Goal: Information Seeking & Learning: Learn about a topic

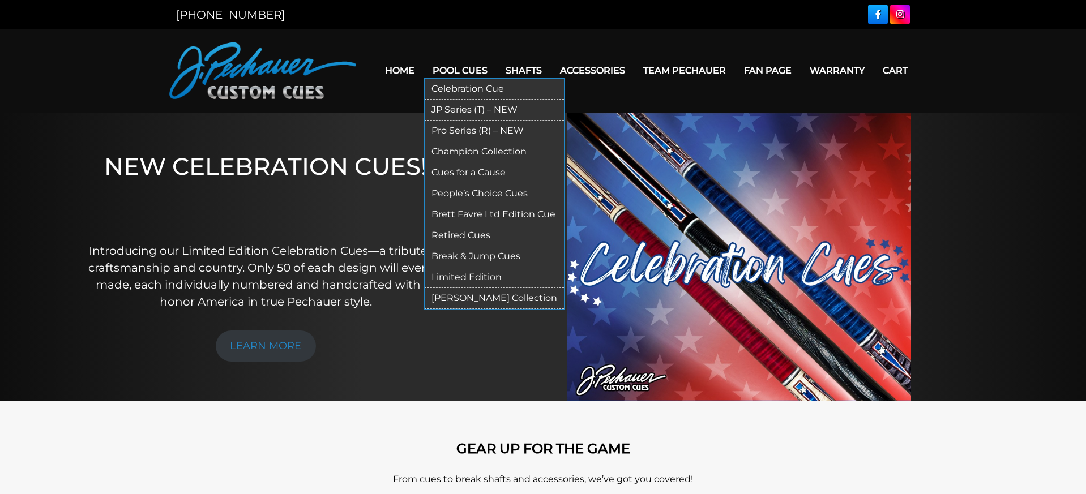
click at [478, 112] on link "JP Series (T) – NEW" at bounding box center [494, 110] width 139 height 21
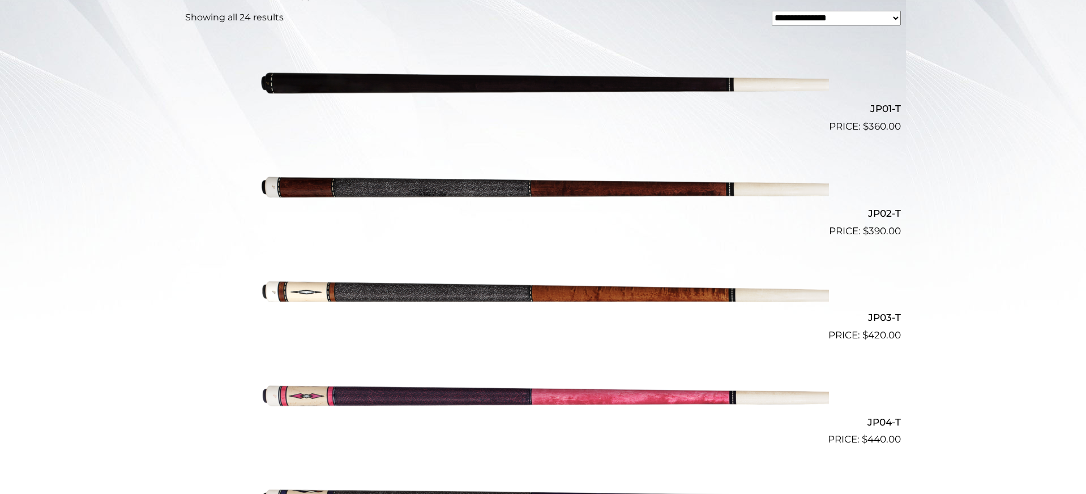
scroll to position [323, 0]
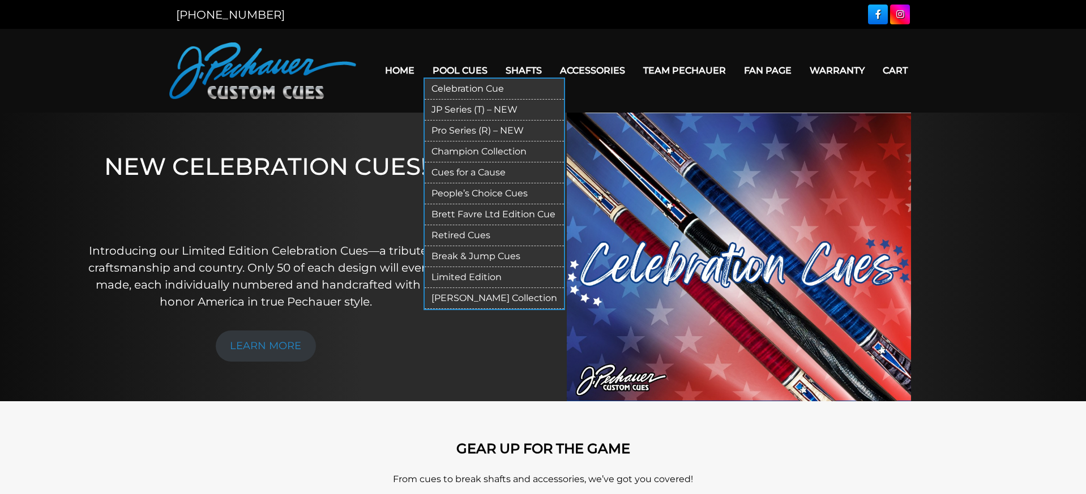
click at [450, 130] on link "Pro Series (R) – NEW" at bounding box center [494, 131] width 139 height 21
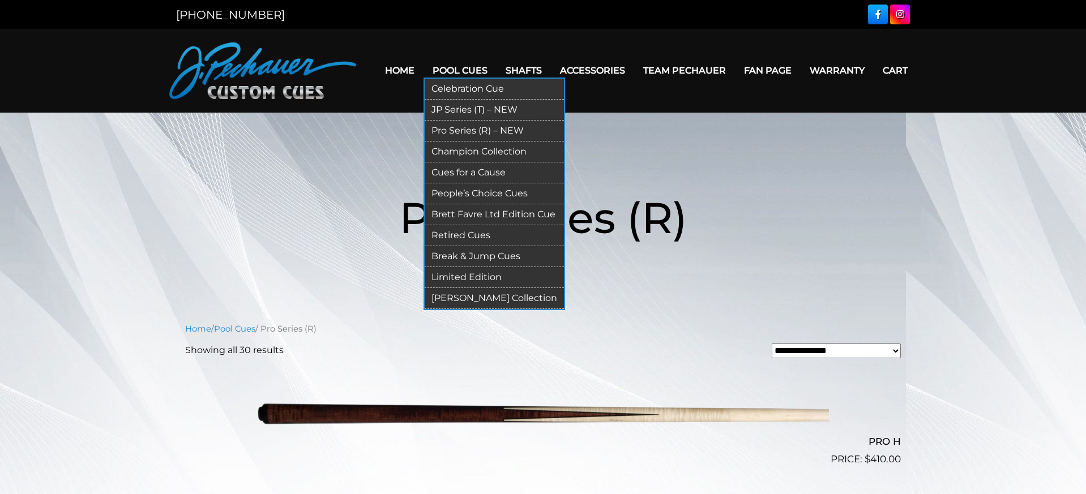
click at [468, 253] on link "Break & Jump Cues" at bounding box center [494, 256] width 139 height 21
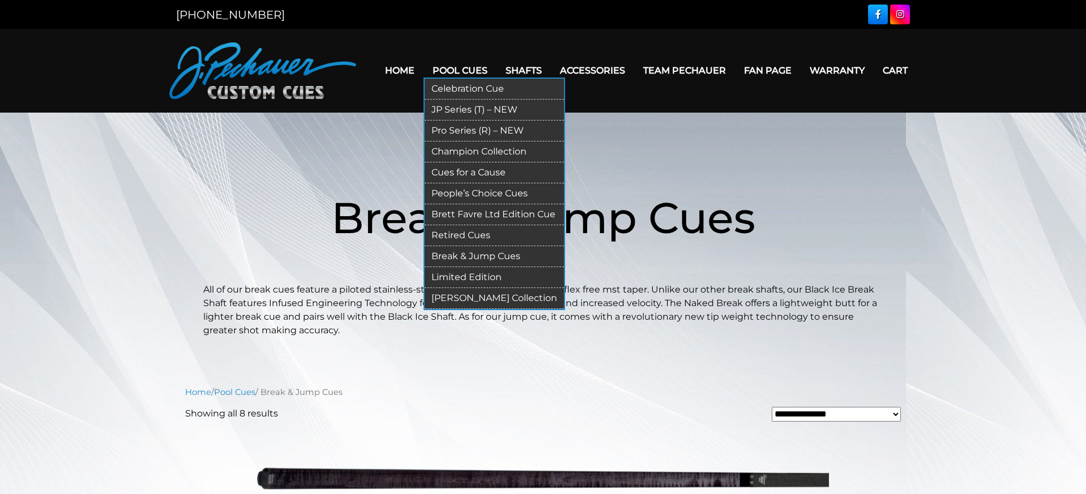
click at [465, 233] on link "Retired Cues" at bounding box center [494, 235] width 139 height 21
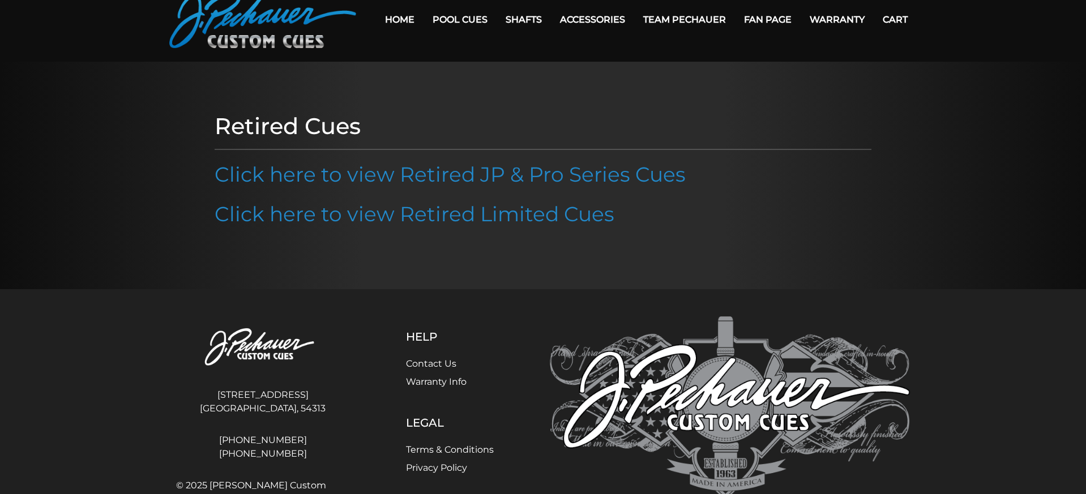
scroll to position [104, 0]
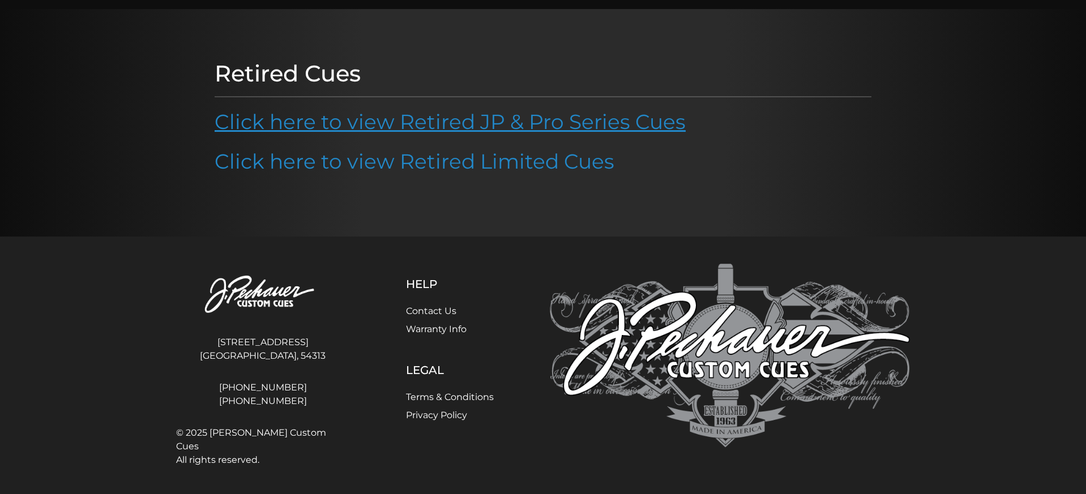
click at [626, 125] on link "Click here to view Retired JP & Pro Series Cues" at bounding box center [450, 121] width 471 height 25
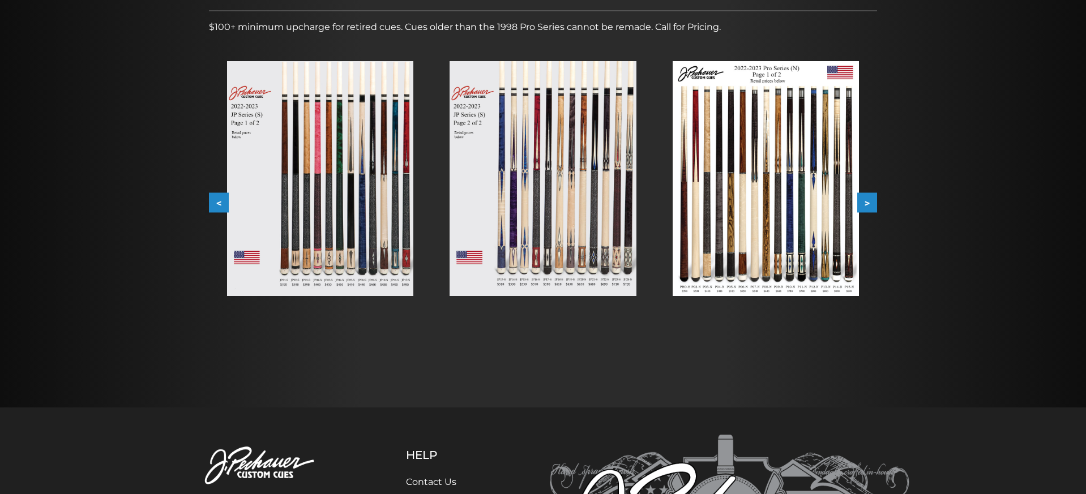
scroll to position [194, 0]
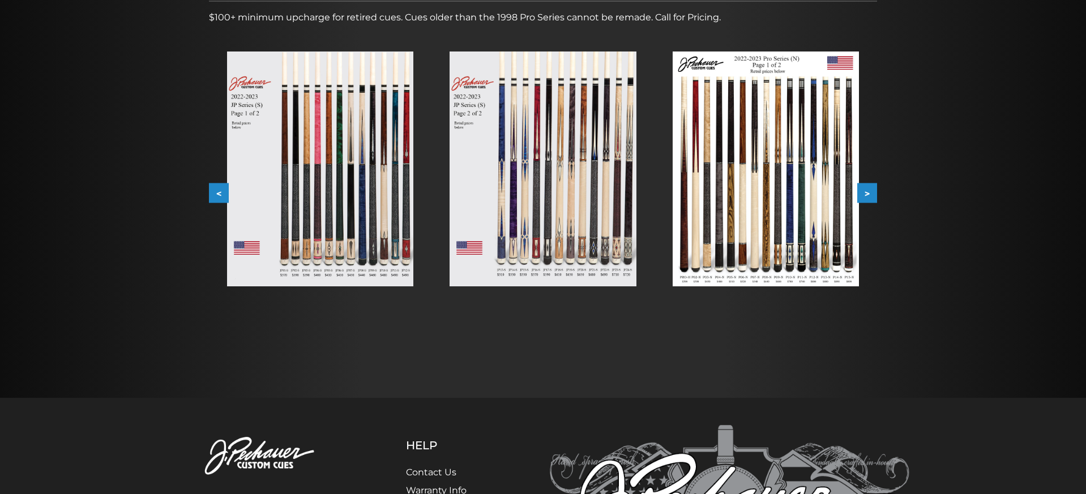
click at [537, 263] on img at bounding box center [542, 169] width 186 height 235
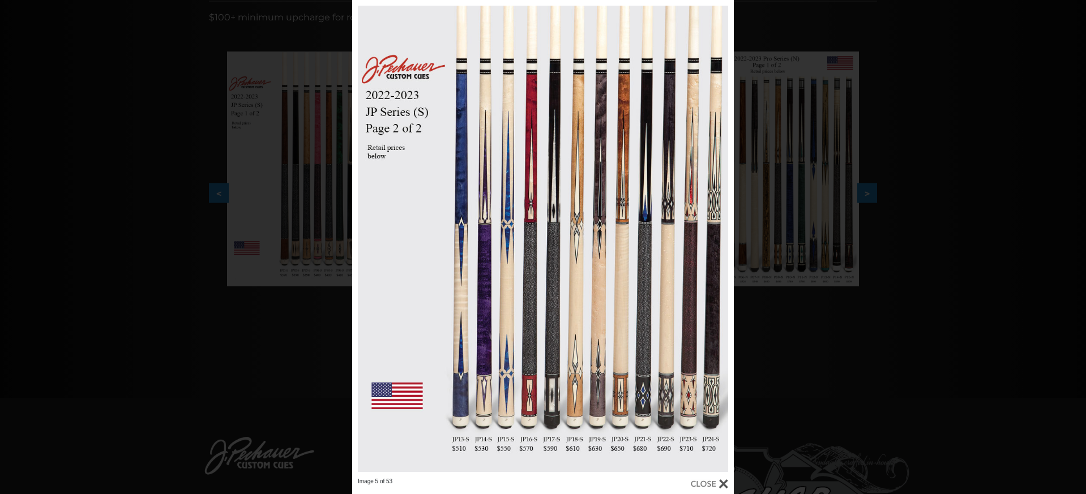
click at [725, 485] on div at bounding box center [709, 484] width 37 height 12
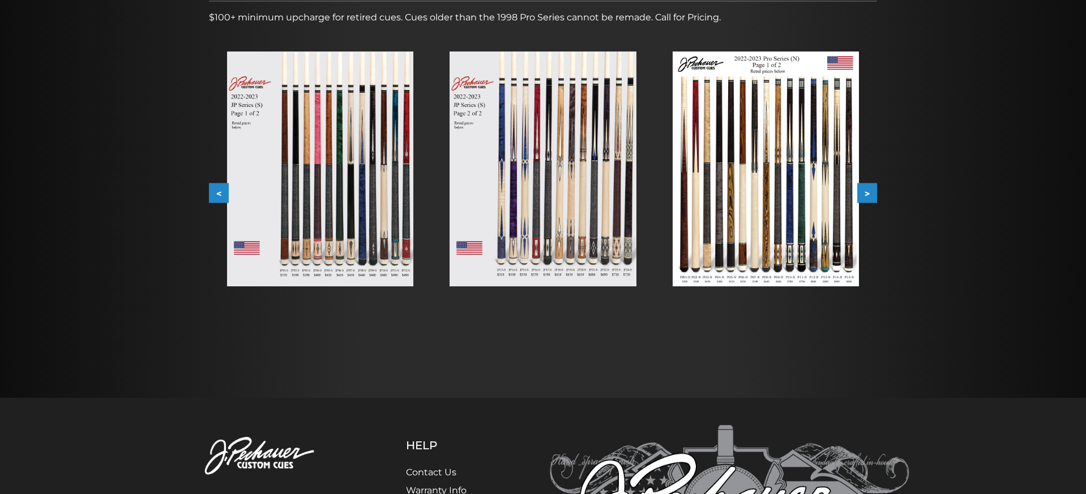
click at [797, 227] on img at bounding box center [765, 169] width 186 height 235
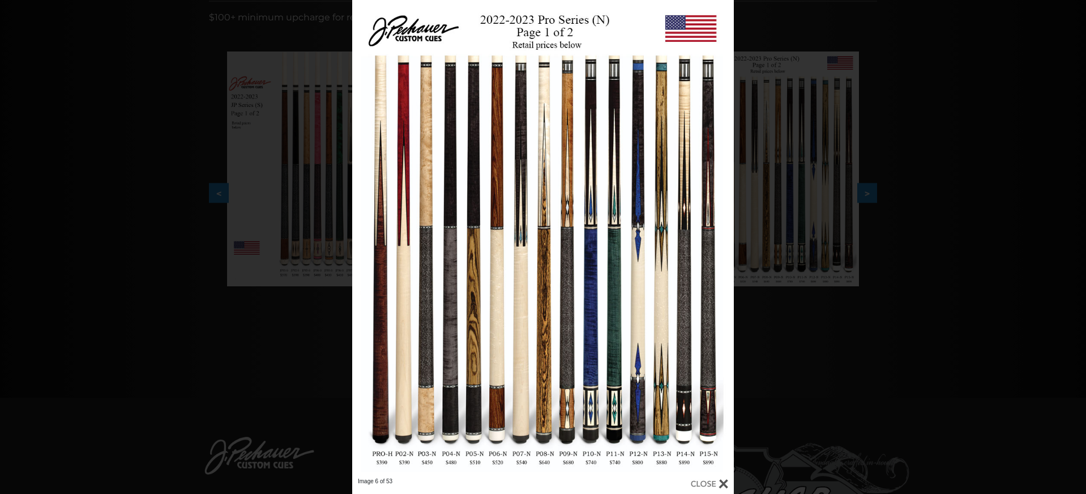
click at [726, 488] on div at bounding box center [709, 484] width 37 height 12
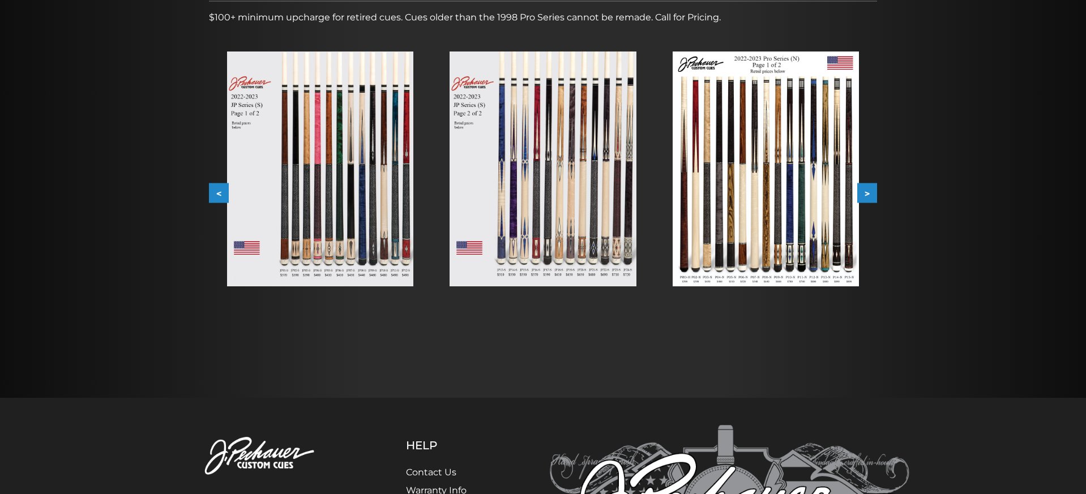
click at [872, 195] on button ">" at bounding box center [867, 193] width 20 height 20
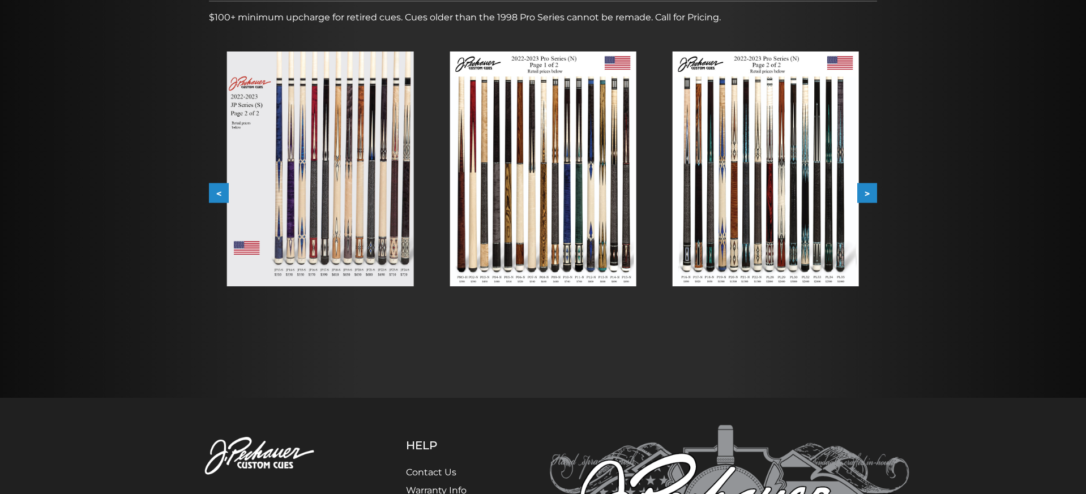
click at [780, 236] on img at bounding box center [765, 169] width 186 height 235
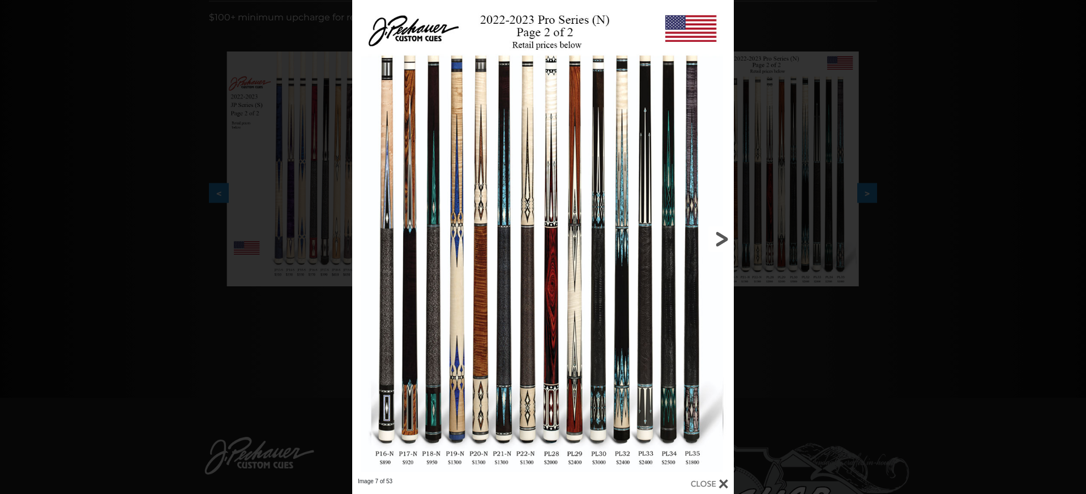
click at [724, 243] on link at bounding box center [648, 239] width 172 height 478
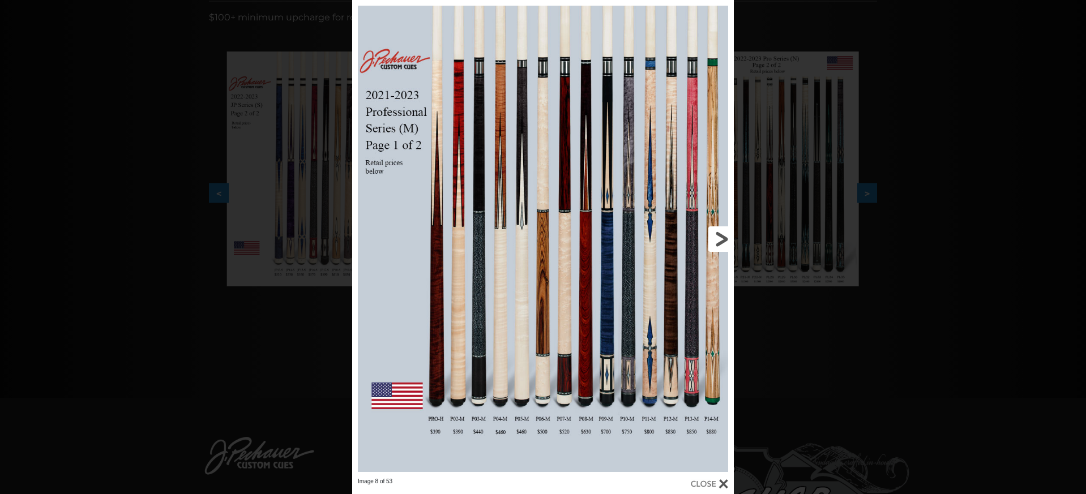
click at [728, 239] on link at bounding box center [648, 239] width 172 height 478
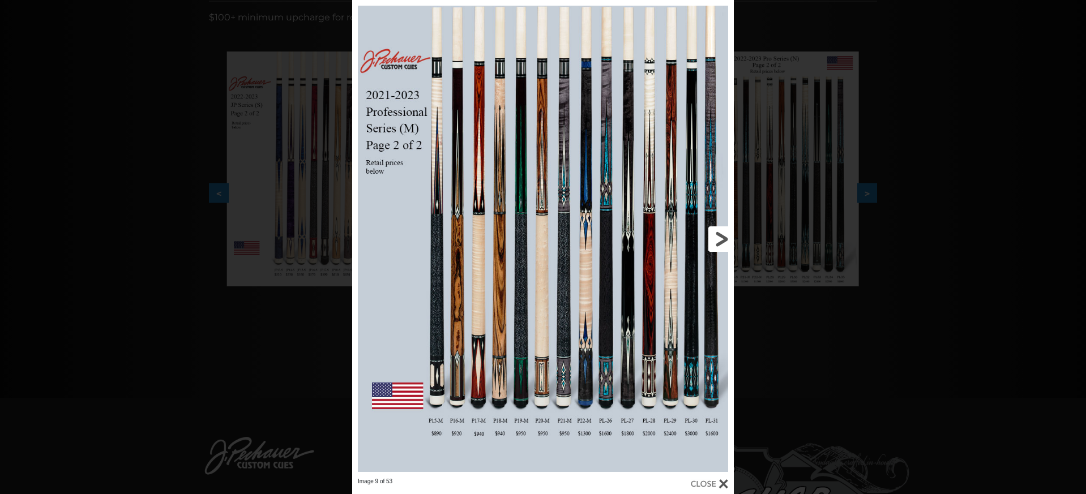
click at [728, 241] on link at bounding box center [648, 239] width 172 height 478
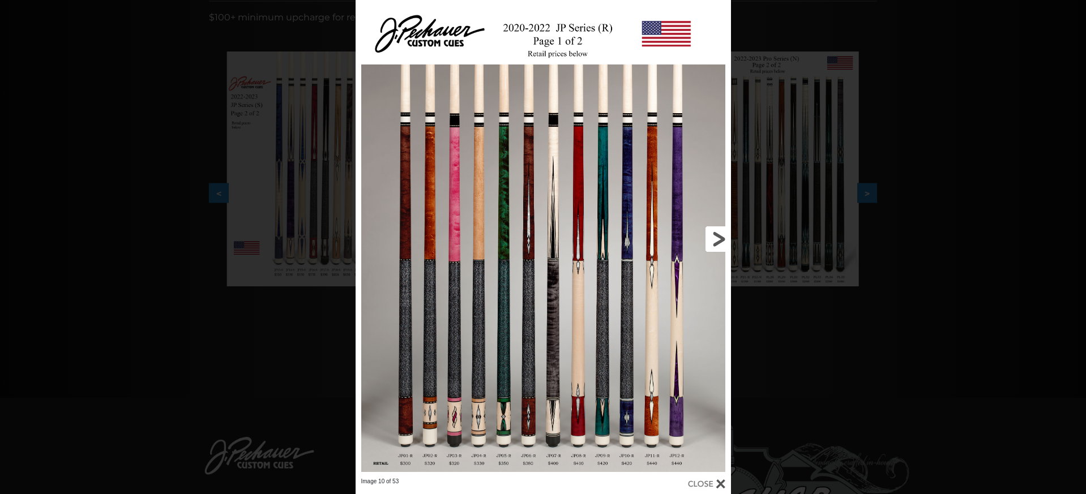
click at [728, 241] on link at bounding box center [645, 239] width 169 height 478
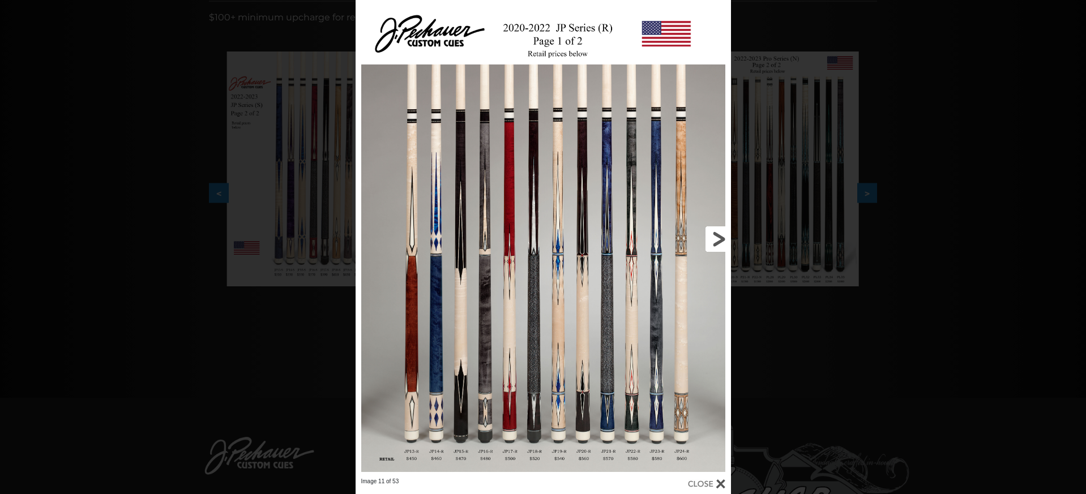
click at [728, 241] on link at bounding box center [645, 239] width 169 height 478
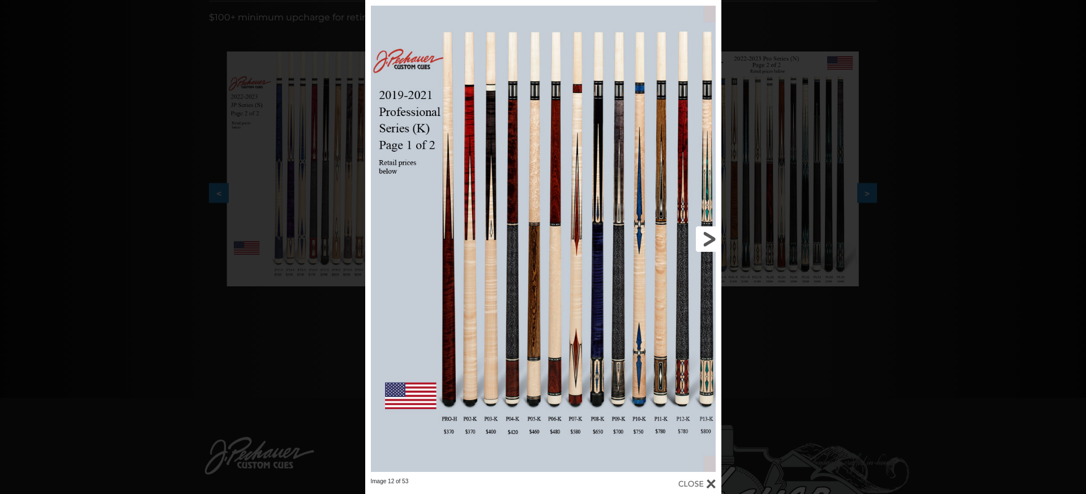
click at [705, 237] on link at bounding box center [640, 239] width 160 height 478
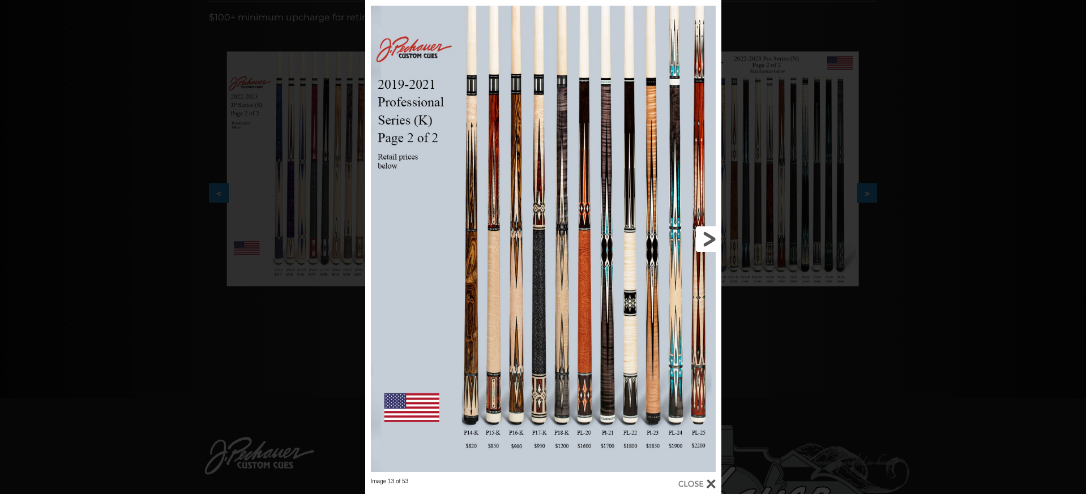
click at [704, 242] on link at bounding box center [640, 239] width 160 height 478
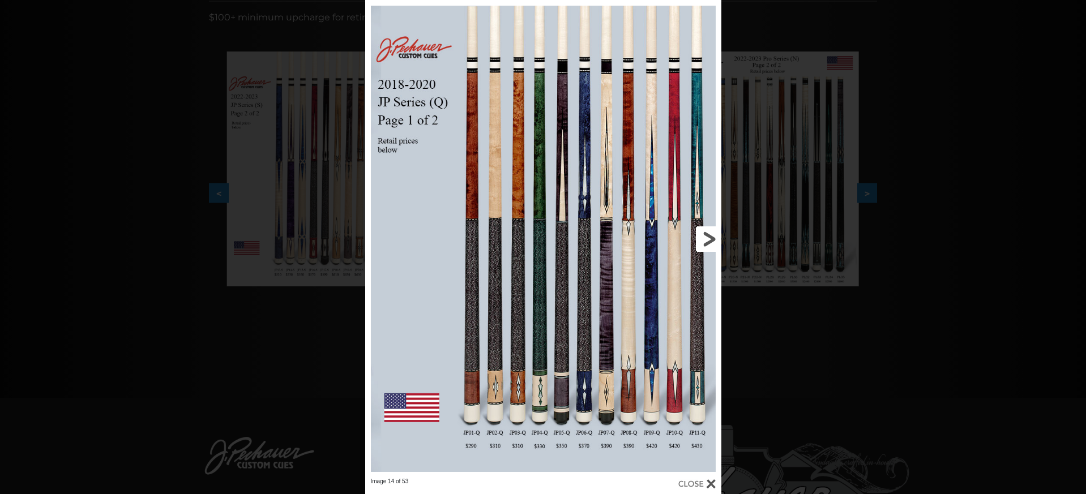
click at [704, 242] on link at bounding box center [640, 239] width 160 height 478
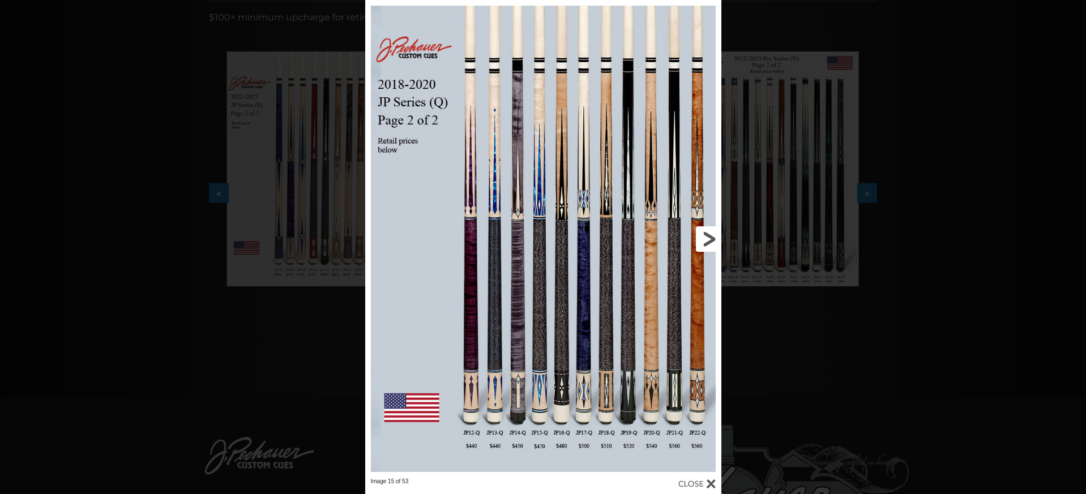
click at [703, 477] on link at bounding box center [640, 239] width 160 height 478
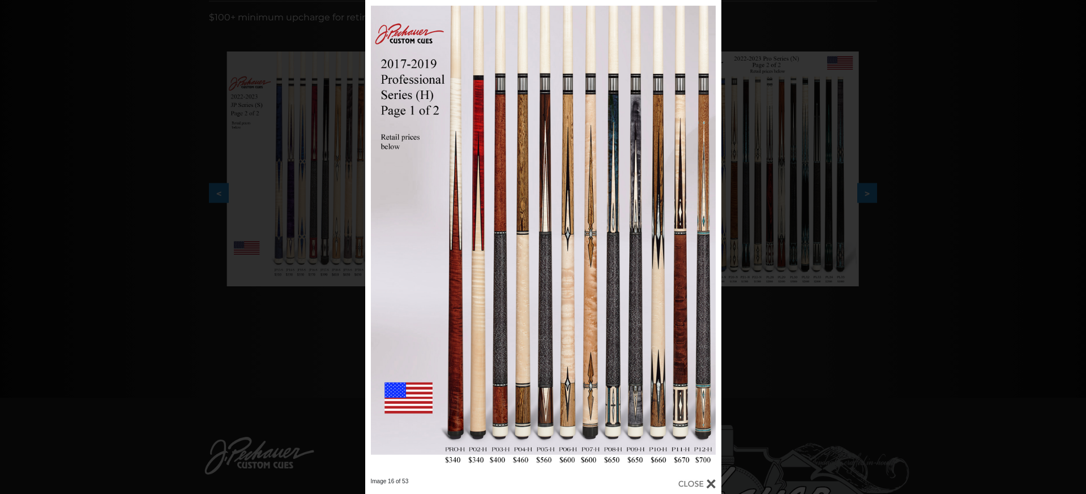
click at [715, 485] on div at bounding box center [696, 484] width 37 height 12
